Goal: Check status: Check status

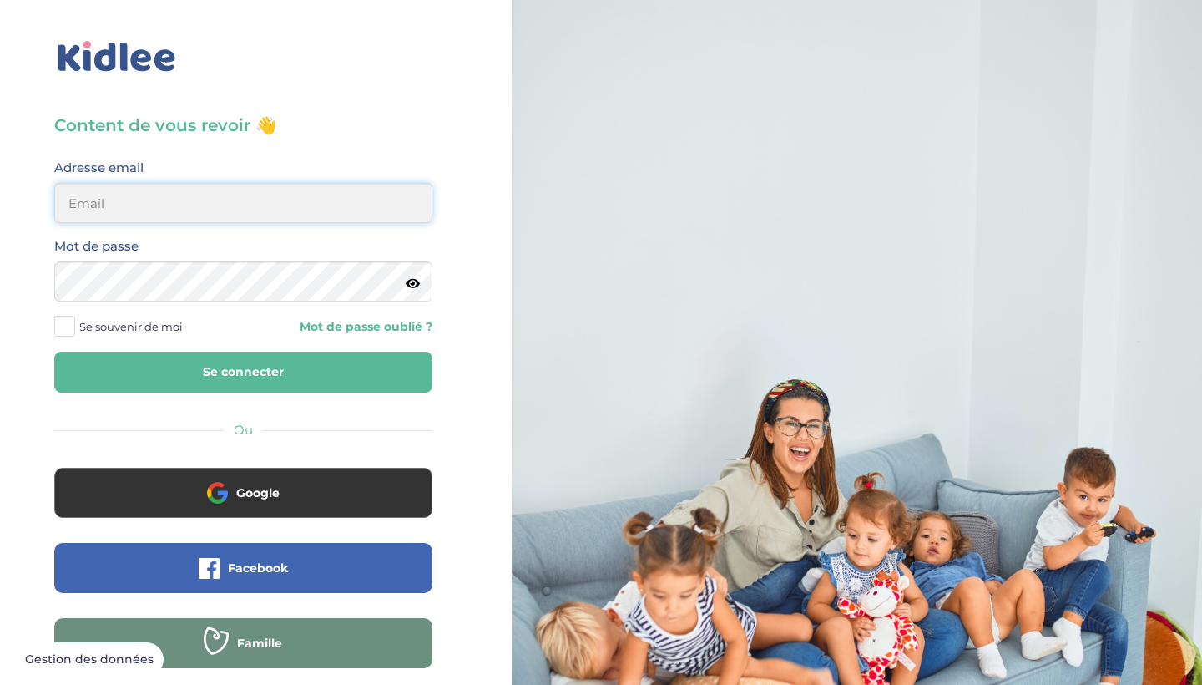
type input "alegrianantonio@gmail.com"
click at [243, 371] on button "Se connecter" at bounding box center [243, 371] width 378 height 41
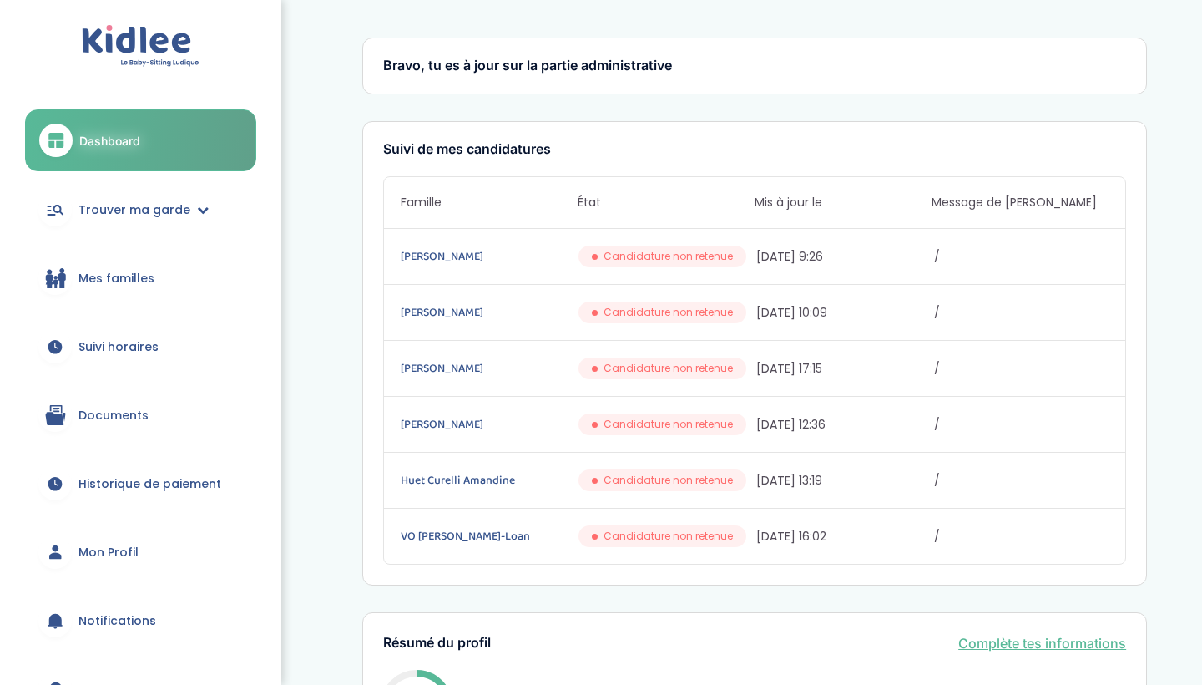
click at [171, 351] on link "Suivi horaires" at bounding box center [140, 346] width 231 height 60
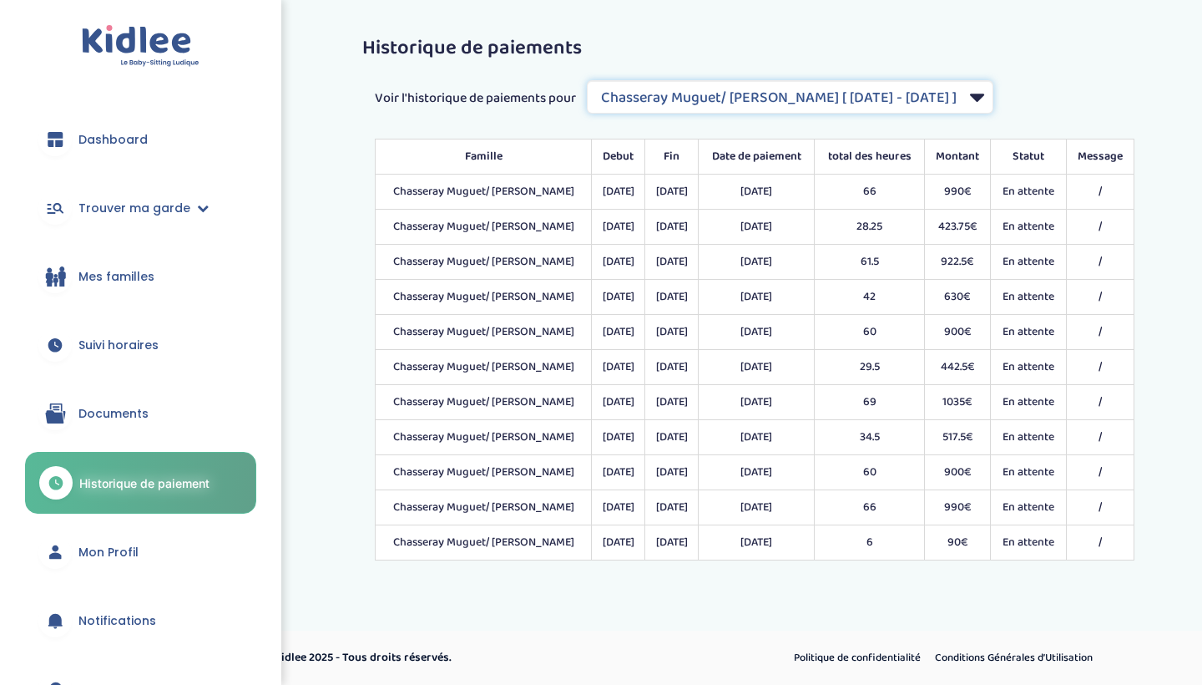
select select "2067"
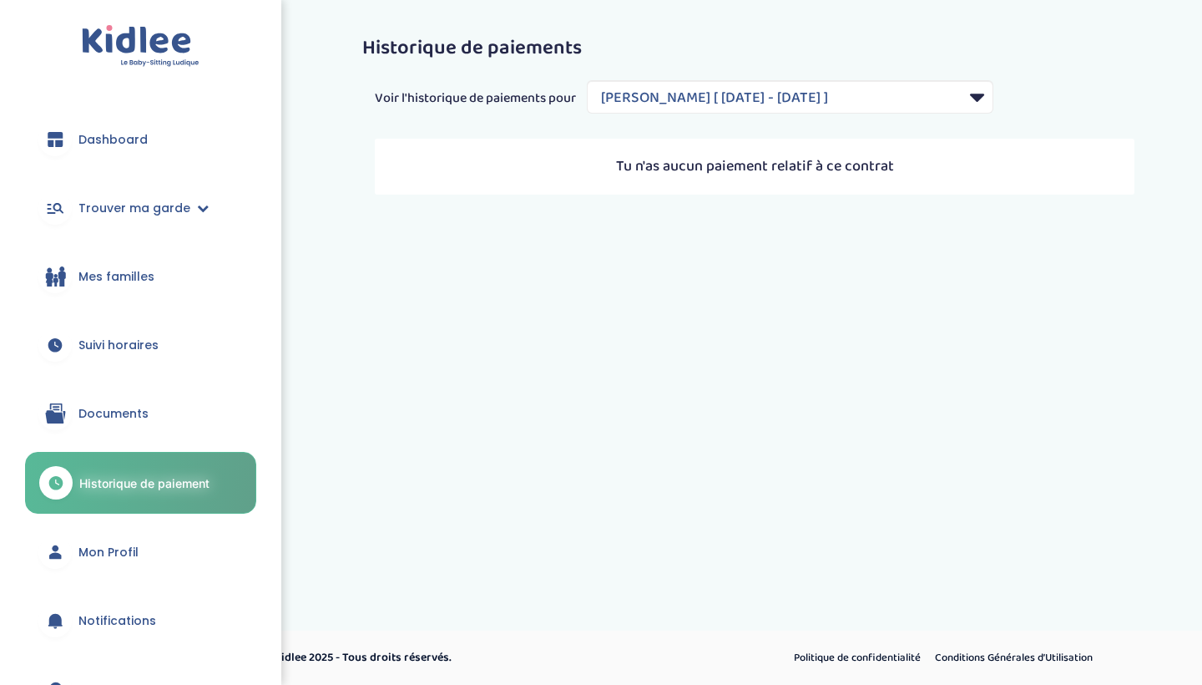
click at [156, 138] on link "Dashboard" at bounding box center [140, 139] width 231 height 60
